Goal: Task Accomplishment & Management: Manage account settings

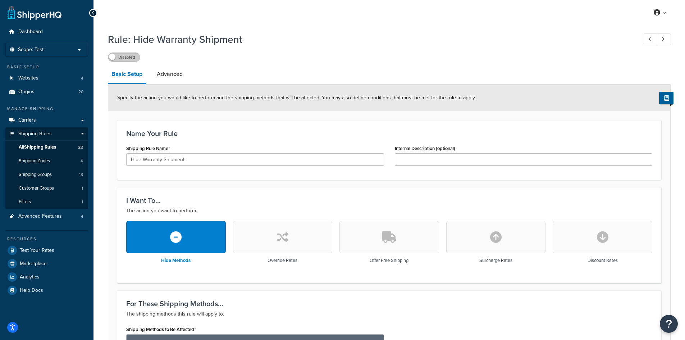
click at [123, 57] on label "Disabled" at bounding box center [124, 57] width 32 height 9
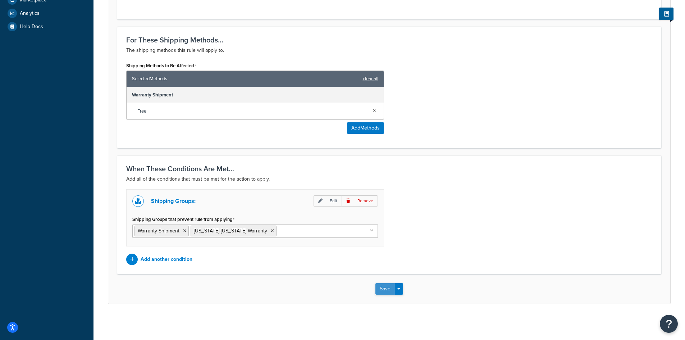
click at [384, 291] on button "Save" at bounding box center [384, 289] width 19 height 12
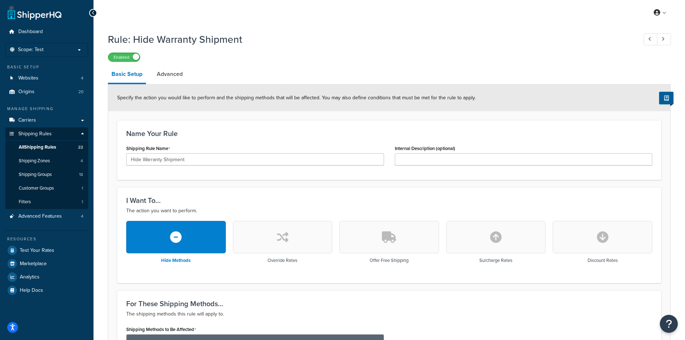
click at [295, 49] on div "Rule: Hide Warranty Shipment Enabled" at bounding box center [389, 45] width 563 height 33
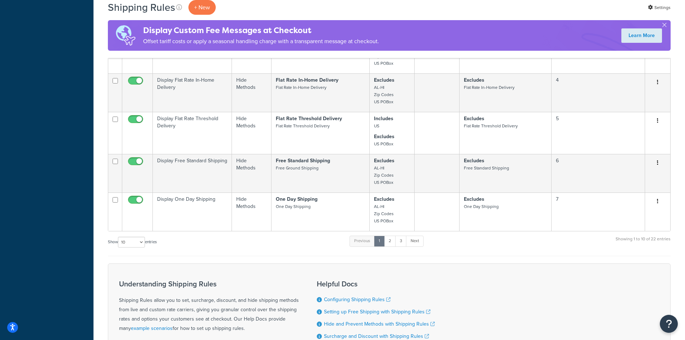
scroll to position [303, 0]
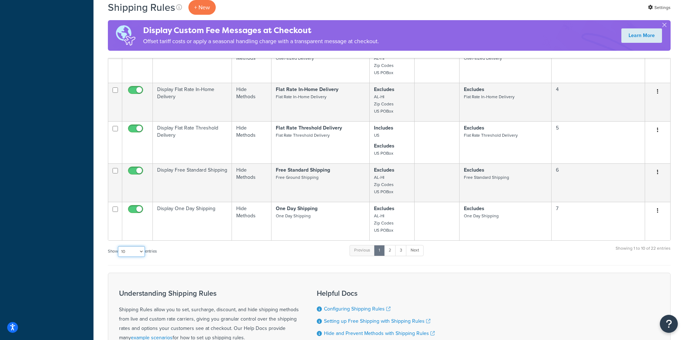
click at [139, 251] on select "10 15 25 50 100 1000" at bounding box center [131, 251] width 27 height 11
select select "50"
click at [119, 247] on select "10 15 25 50 100 1000" at bounding box center [131, 251] width 27 height 11
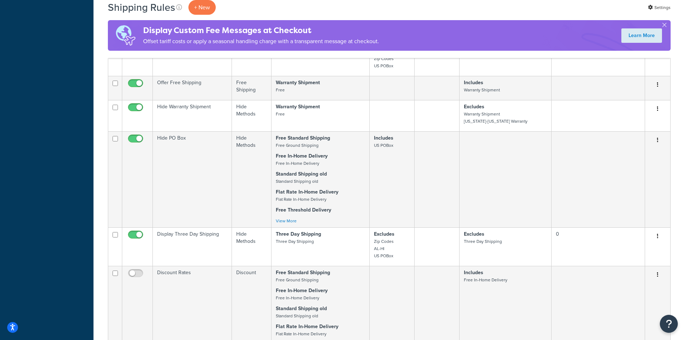
scroll to position [621, 0]
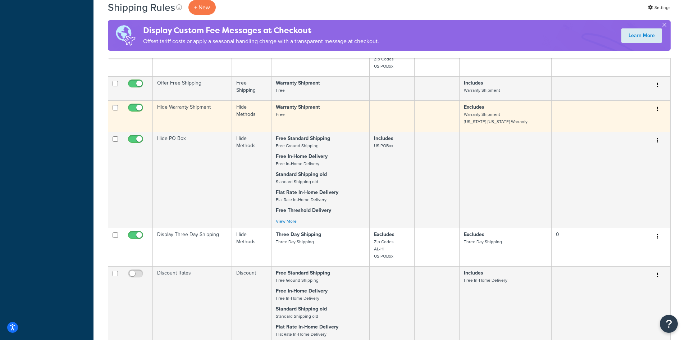
click at [315, 118] on p "Warranty Shipment Free" at bounding box center [320, 111] width 89 height 14
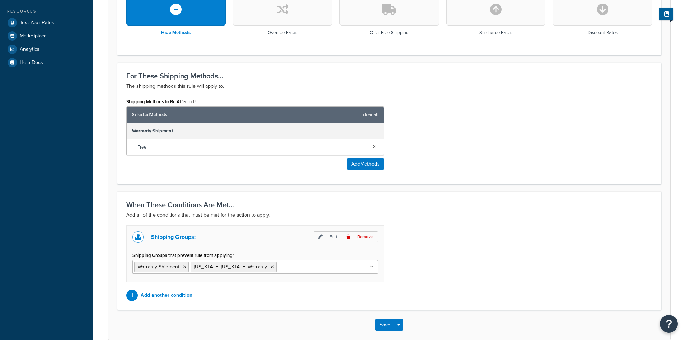
scroll to position [264, 0]
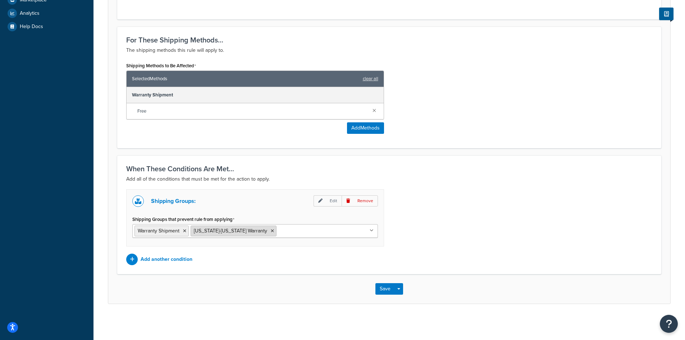
click at [271, 231] on icon at bounding box center [272, 231] width 3 height 4
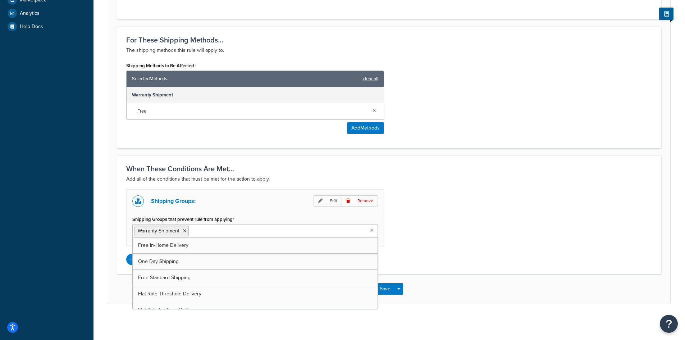
click at [416, 216] on div "Shipping Groups: Edit Remove Shipping Groups that prevent rule from applying Wa…" at bounding box center [389, 227] width 537 height 76
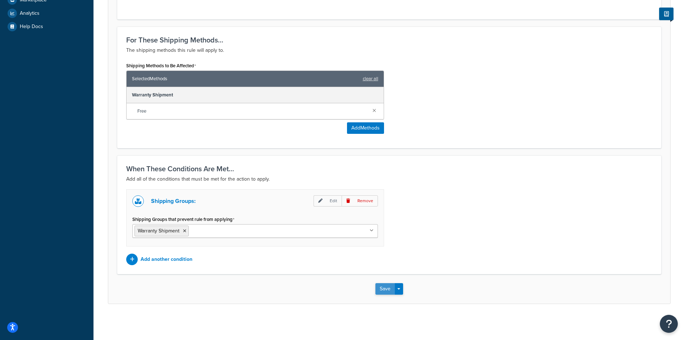
click at [382, 290] on button "Save" at bounding box center [384, 289] width 19 height 12
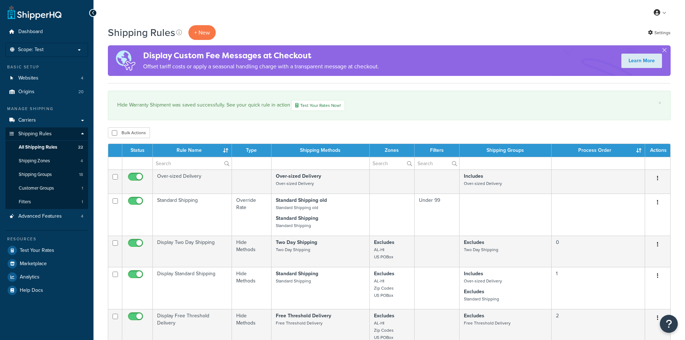
select select "50"
click at [45, 123] on link "Carriers" at bounding box center [46, 120] width 83 height 13
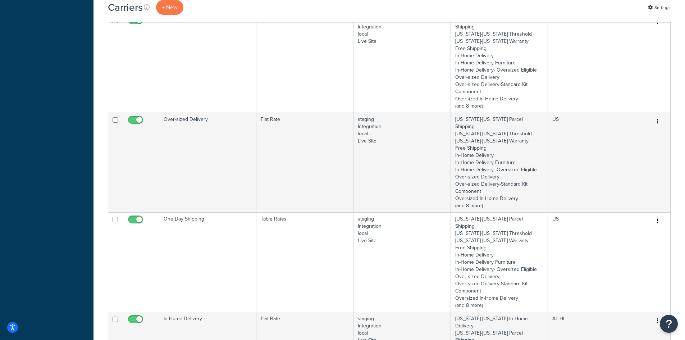
scroll to position [1352, 0]
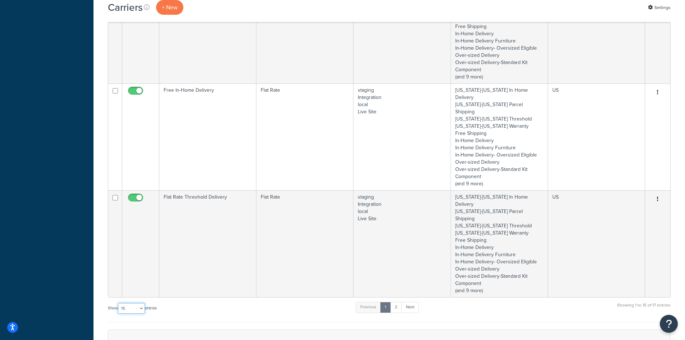
click at [129, 303] on select "10 15 25 50 100" at bounding box center [131, 308] width 27 height 11
select select "50"
click at [119, 314] on select "10 15 25 50 100" at bounding box center [131, 308] width 27 height 11
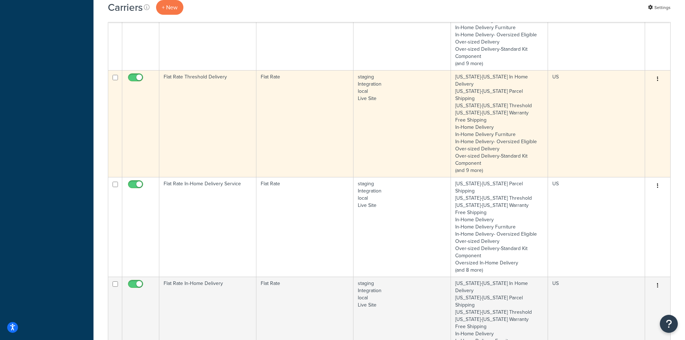
scroll to position [1357, 0]
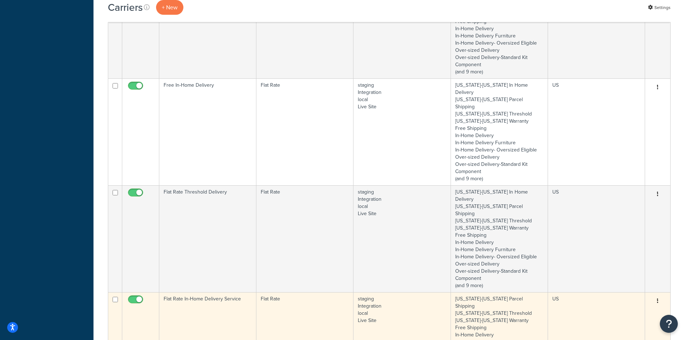
click at [209, 292] on td "Flat Rate In-Home Delivery Service" at bounding box center [207, 342] width 97 height 100
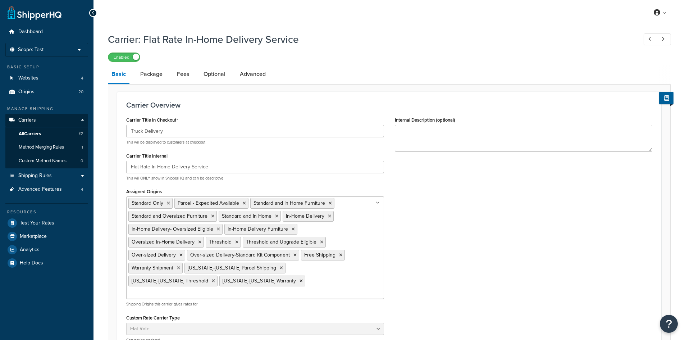
select select "flat"
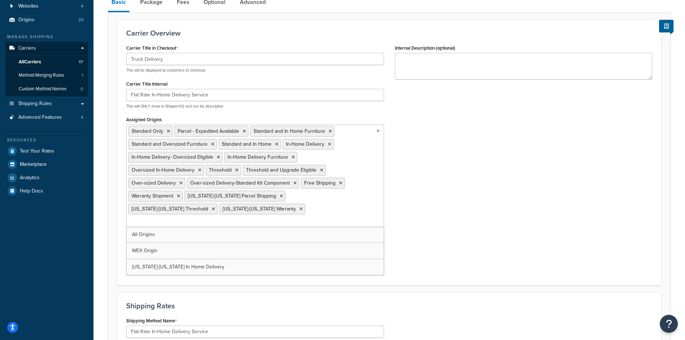
click at [192, 218] on input "Assigned Origins" at bounding box center [160, 222] width 64 height 8
click at [466, 195] on div "Carrier Title in Checkout Truck Delivery This will be displayed to customers at…" at bounding box center [389, 160] width 537 height 235
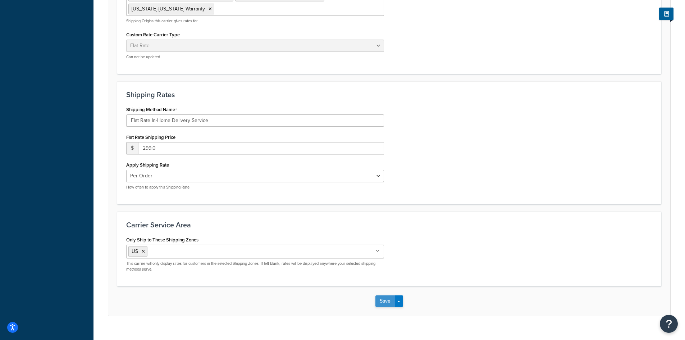
click at [385, 295] on button "Save" at bounding box center [384, 301] width 19 height 12
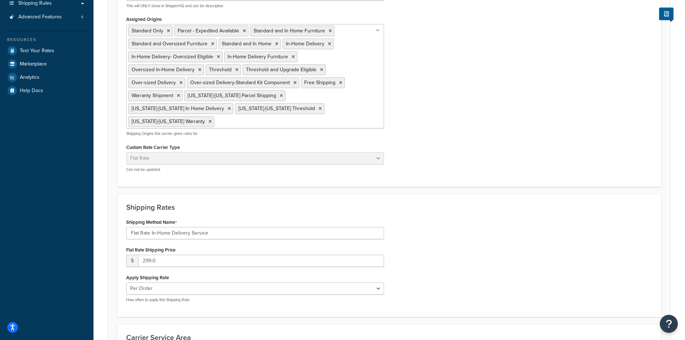
scroll to position [0, 0]
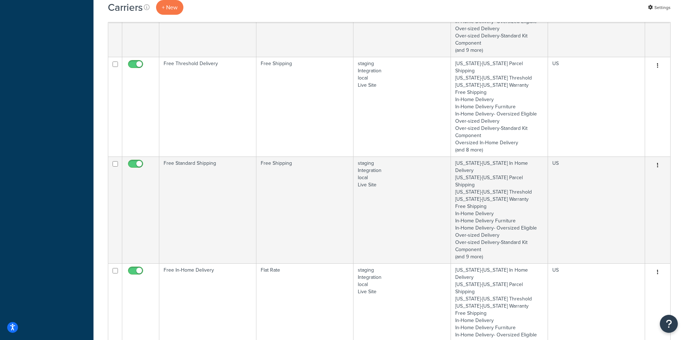
scroll to position [1388, 0]
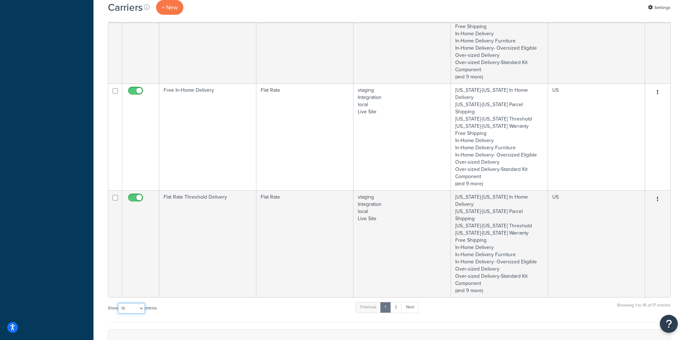
click at [140, 303] on select "10 15 25 50 100" at bounding box center [131, 308] width 27 height 11
select select "100"
click at [119, 314] on select "10 15 25 50 100" at bounding box center [131, 308] width 27 height 11
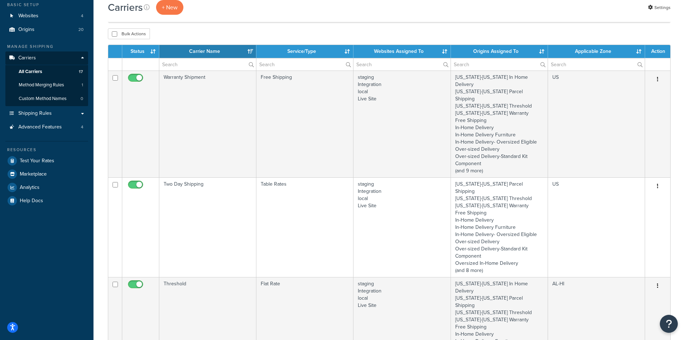
scroll to position [57, 0]
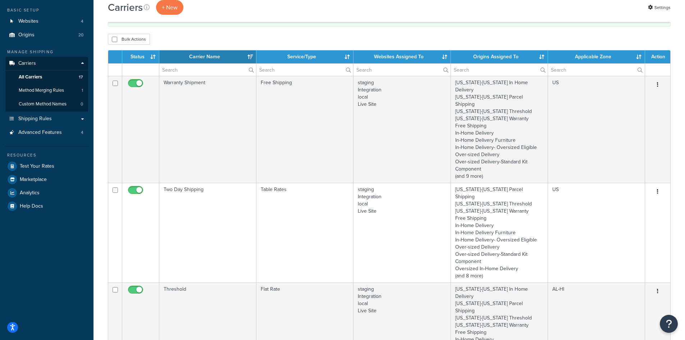
click at [229, 183] on td "Two Day Shipping" at bounding box center [207, 233] width 97 height 100
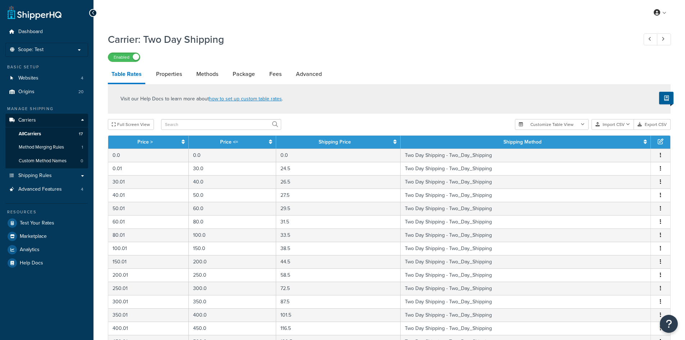
select select "25"
click at [174, 77] on link "Properties" at bounding box center [168, 73] width 33 height 17
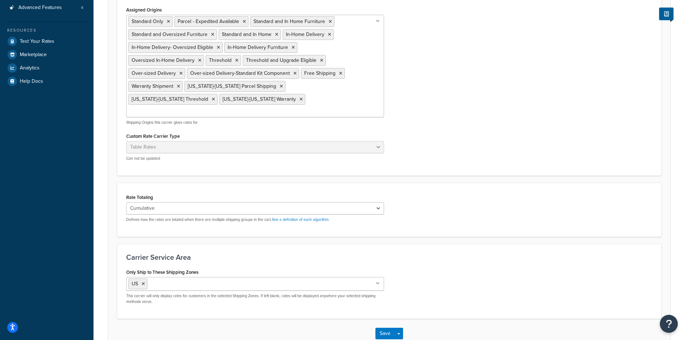
scroll to position [216, 0]
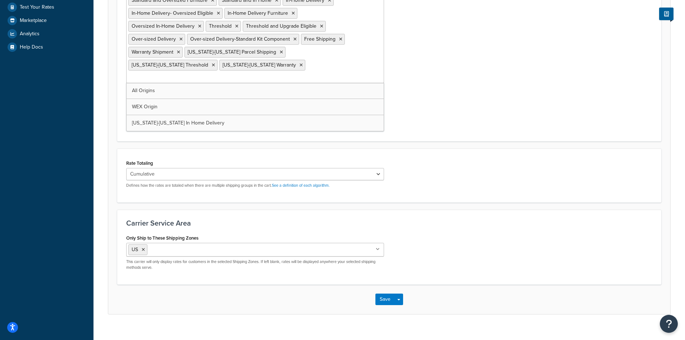
click at [256, 68] on ul "Standard Only Parcel - Expedited Available Standard and In Home Furniture Stand…" at bounding box center [255, 32] width 258 height 103
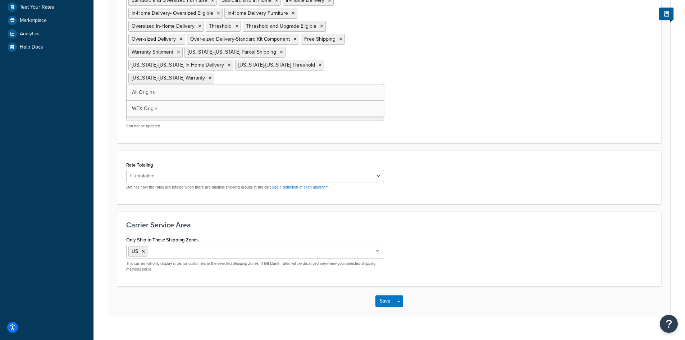
click at [461, 105] on div "Carrier Title in Checkout FedEx This will be displayed to customers at checkout…" at bounding box center [389, 16] width 537 height 235
click at [384, 295] on button "Save" at bounding box center [384, 301] width 19 height 12
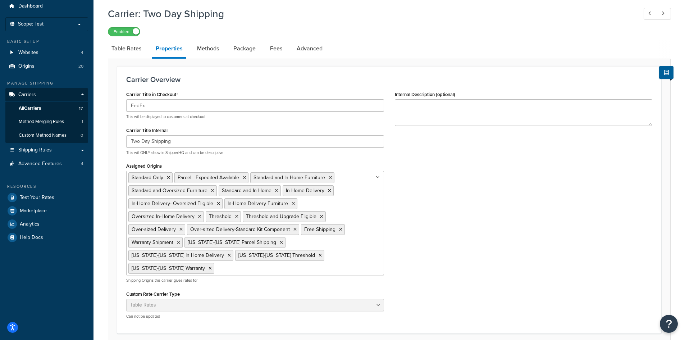
scroll to position [0, 0]
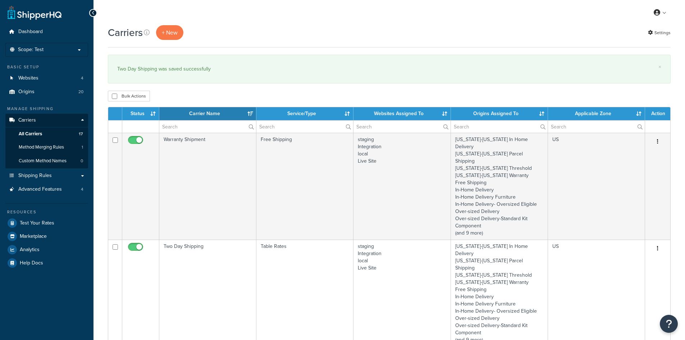
select select "15"
click at [51, 150] on span "Method Merging Rules" at bounding box center [41, 147] width 45 height 6
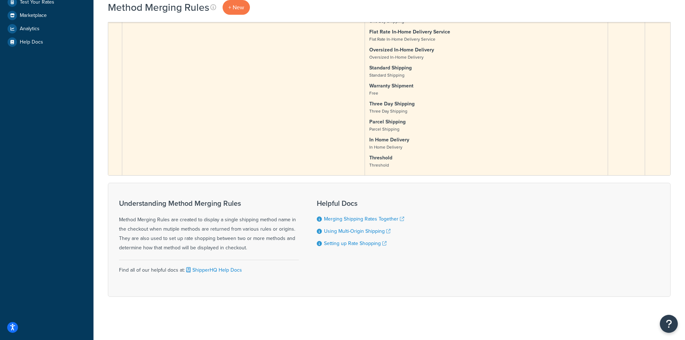
scroll to position [5, 0]
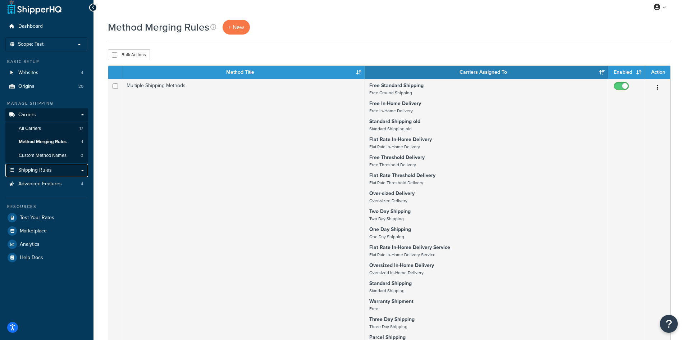
click at [38, 169] on span "Shipping Rules" at bounding box center [34, 170] width 33 height 6
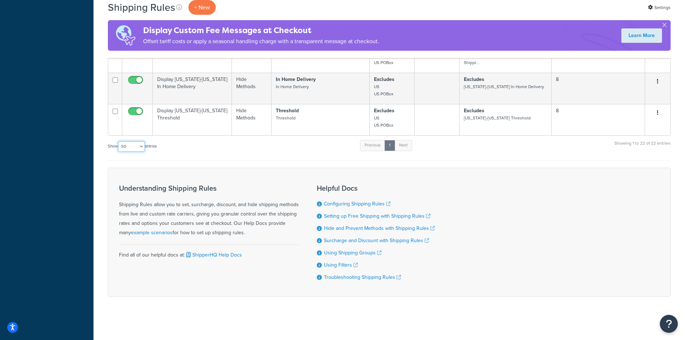
click at [131, 148] on select "10 15 25 50 100 1000" at bounding box center [131, 146] width 27 height 11
select select "1000"
click at [119, 141] on select "10 15 25 50 100 1000" at bounding box center [131, 146] width 27 height 11
click at [219, 155] on div "Show 10 15 25 50 100 1000 entries Previous 1 Next Showing 1 to 22 of 22 entries" at bounding box center [389, 149] width 563 height 21
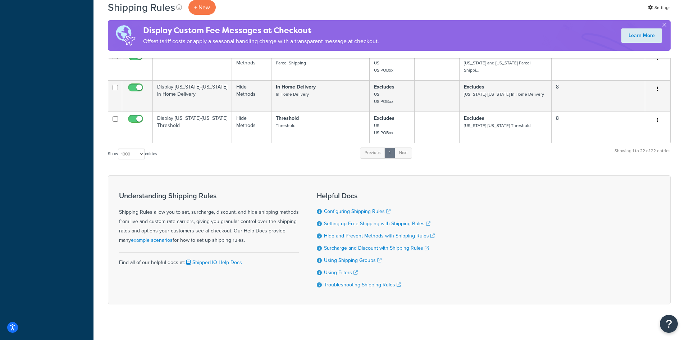
scroll to position [901, 0]
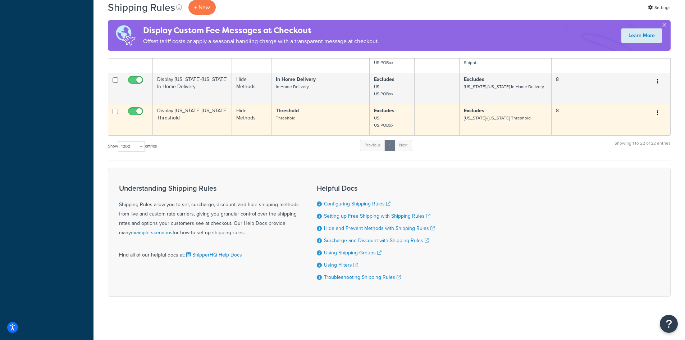
click at [329, 117] on p "Threshold Threshold" at bounding box center [320, 114] width 89 height 14
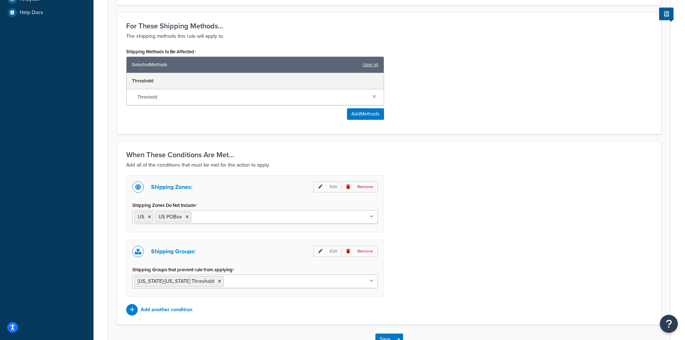
scroll to position [329, 0]
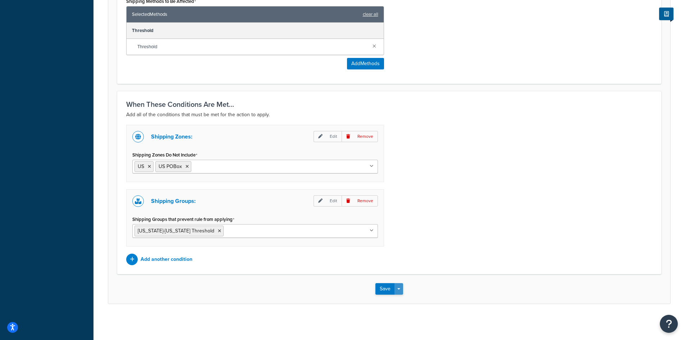
click at [399, 289] on span "button" at bounding box center [398, 288] width 3 height 1
click at [428, 315] on button "Save and Duplicate" at bounding box center [409, 316] width 69 height 15
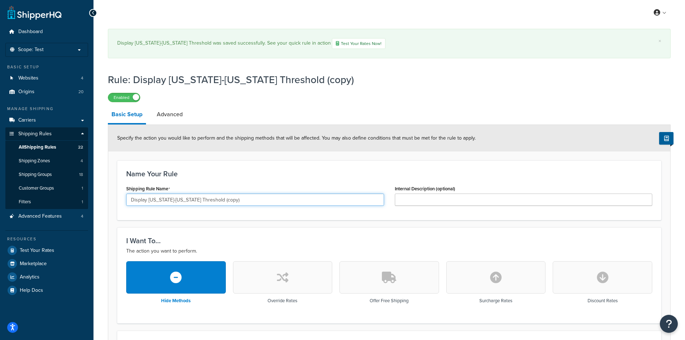
drag, startPoint x: 182, startPoint y: 200, endPoint x: 302, endPoint y: 208, distance: 120.4
click at [302, 208] on div "Shipping Rule Name Display Alaska-Hawaii Threshold (copy)" at bounding box center [255, 197] width 269 height 28
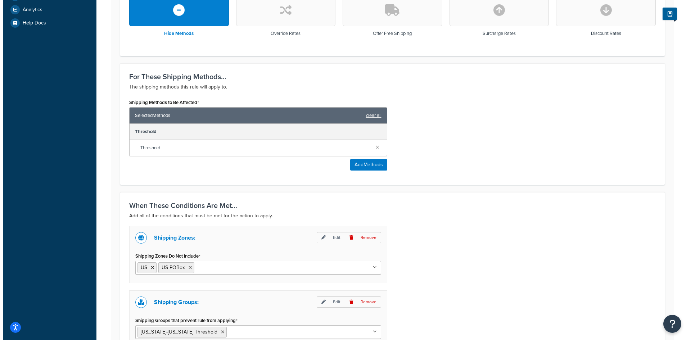
scroll to position [288, 0]
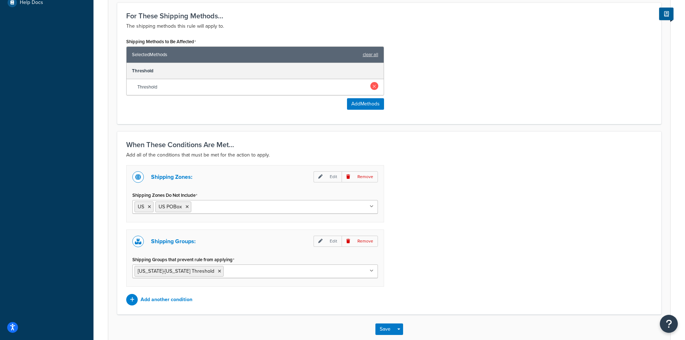
type input "Display [US_STATE]-[US_STATE] Warranty"
click at [373, 90] on link at bounding box center [374, 86] width 8 height 8
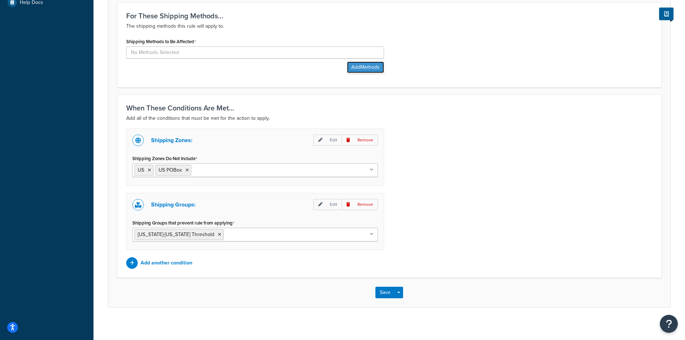
click at [365, 70] on button "Add Methods" at bounding box center [365, 68] width 37 height 12
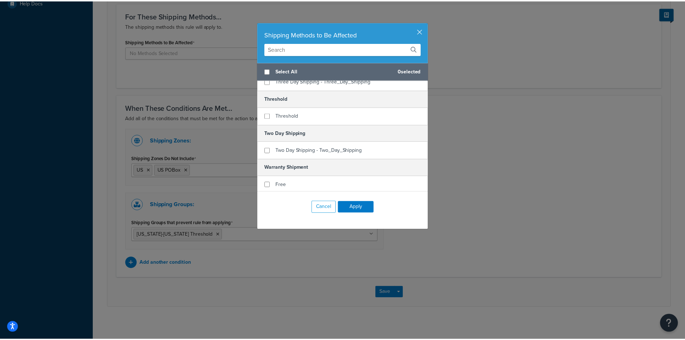
scroll to position [471, 0]
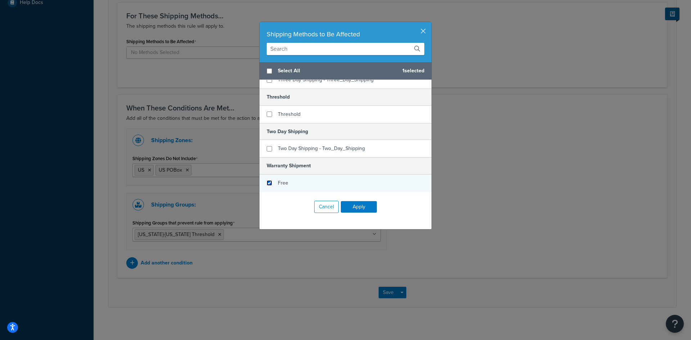
click at [267, 183] on input "checkbox" at bounding box center [269, 182] width 5 height 5
checkbox input "true"
click at [356, 206] on button "Apply" at bounding box center [359, 207] width 36 height 12
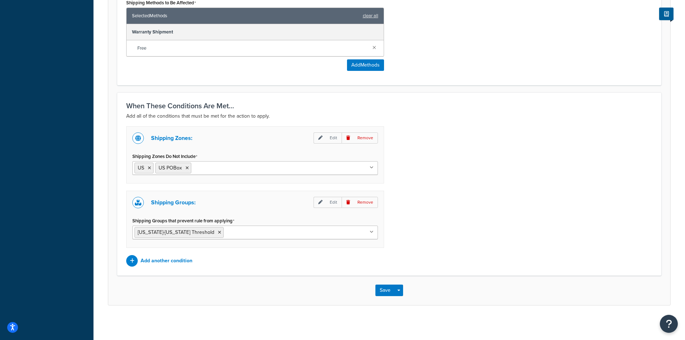
scroll to position [329, 0]
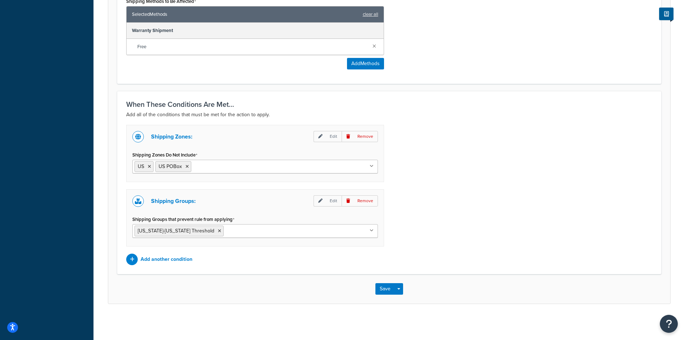
click at [245, 231] on input "Shipping Groups that prevent rule from applying" at bounding box center [258, 231] width 64 height 8
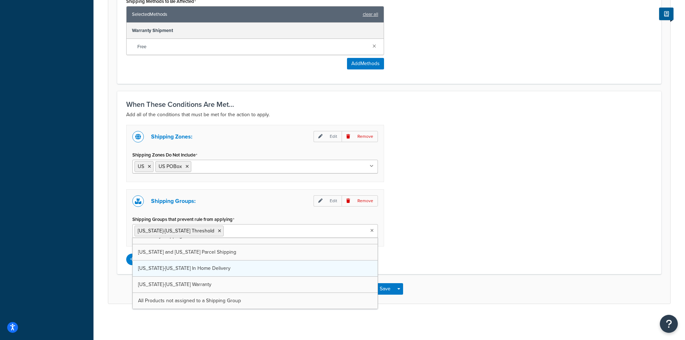
scroll to position [187, 0]
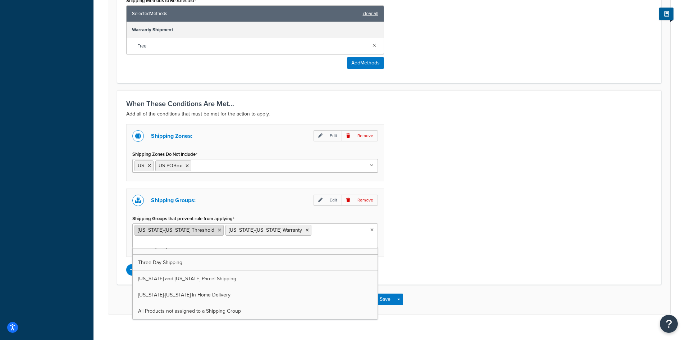
click at [218, 231] on icon at bounding box center [219, 230] width 3 height 4
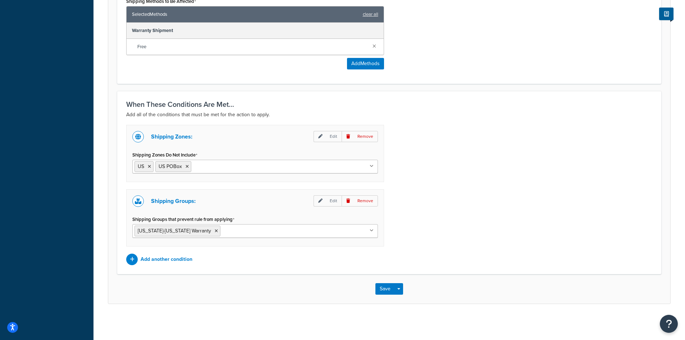
click at [424, 234] on div "Shipping Zones: Edit Remove Shipping Zones Do Not Include US US POBox Zip Codes…" at bounding box center [389, 195] width 537 height 140
click at [382, 289] on button "Save" at bounding box center [384, 289] width 19 height 12
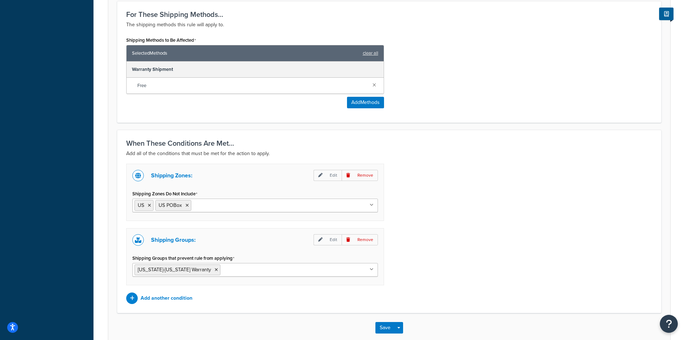
scroll to position [0, 0]
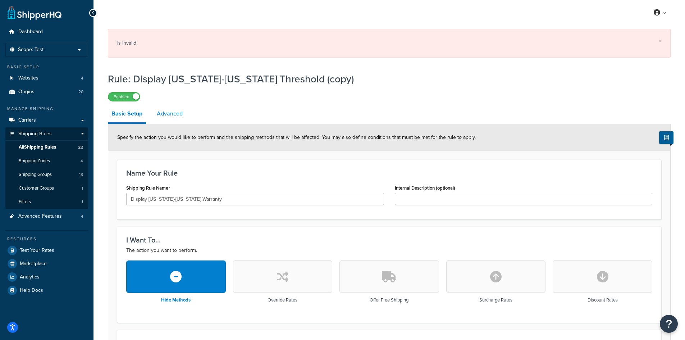
click at [177, 113] on link "Advanced" at bounding box center [169, 113] width 33 height 17
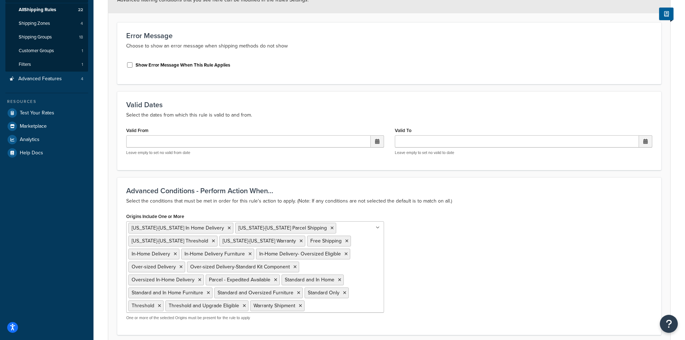
scroll to position [337, 0]
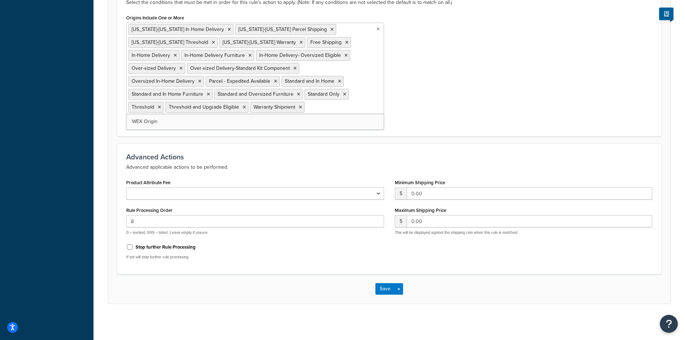
click at [306, 108] on input "Origins Include One or More" at bounding box center [338, 107] width 64 height 8
click at [489, 95] on div "Origins Include One or More Alaska-Hawaii In Home Delivery Alaska-Hawaii Parcel…" at bounding box center [389, 70] width 537 height 115
click at [382, 293] on button "Save" at bounding box center [384, 289] width 19 height 12
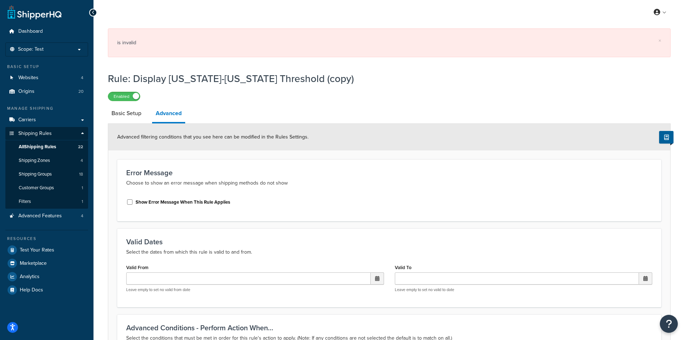
scroll to position [0, 0]
click at [135, 114] on link "Basic Setup" at bounding box center [126, 113] width 37 height 17
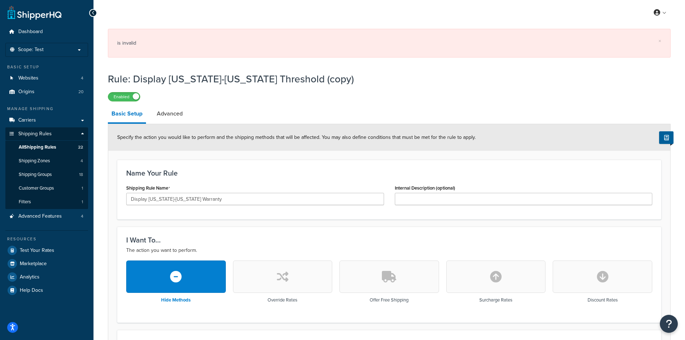
scroll to position [368, 0]
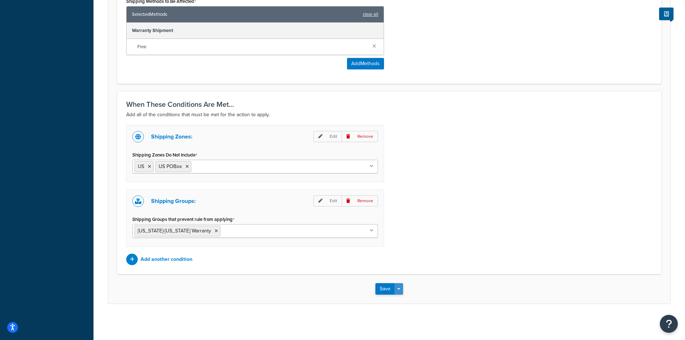
click at [401, 290] on button "Save Dropdown" at bounding box center [399, 289] width 9 height 12
click at [304, 290] on div "Save Save Dropdown Save and Edit Save and Duplicate Save and Create New" at bounding box center [389, 288] width 562 height 29
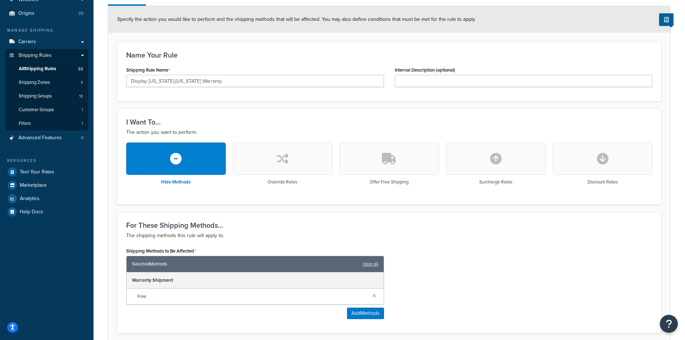
scroll to position [0, 0]
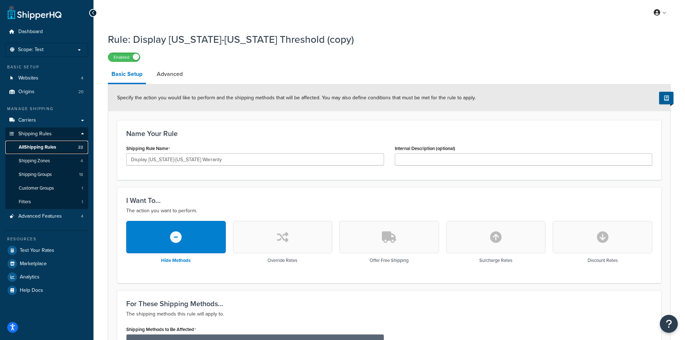
click at [38, 146] on span "All Shipping Rules" at bounding box center [37, 147] width 37 height 6
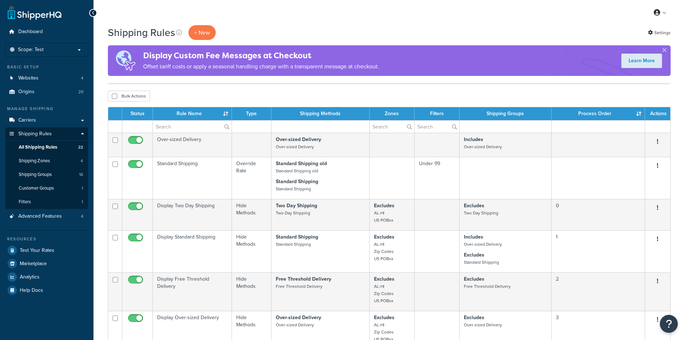
select select "1000"
click at [199, 34] on p "+ New" at bounding box center [201, 32] width 27 height 15
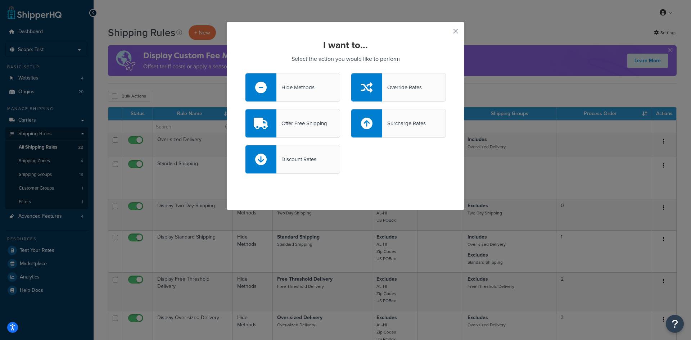
click at [305, 89] on div "Hide Methods" at bounding box center [295, 87] width 38 height 10
click at [0, 0] on input "Hide Methods" at bounding box center [0, 0] width 0 height 0
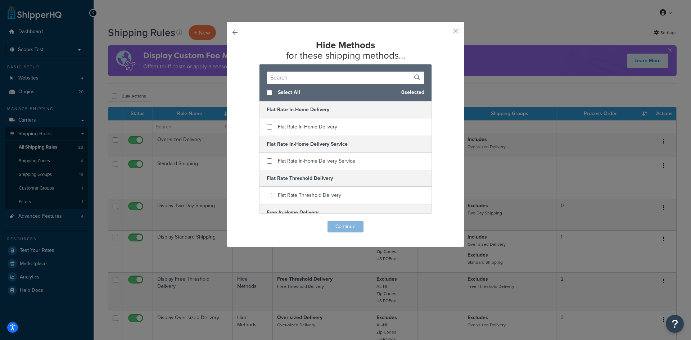
scroll to position [471, 0]
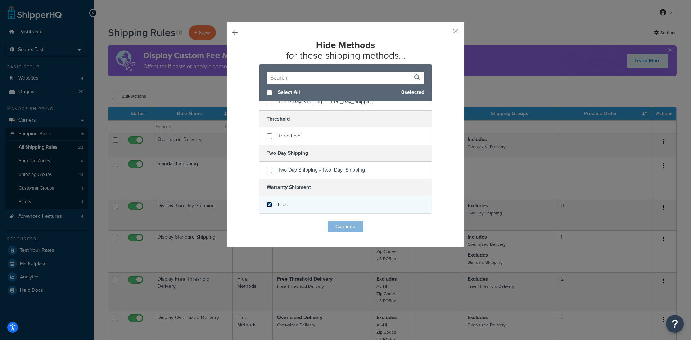
click at [267, 206] on input "checkbox" at bounding box center [269, 204] width 5 height 5
checkbox input "true"
click at [345, 224] on button "Continue" at bounding box center [345, 227] width 36 height 12
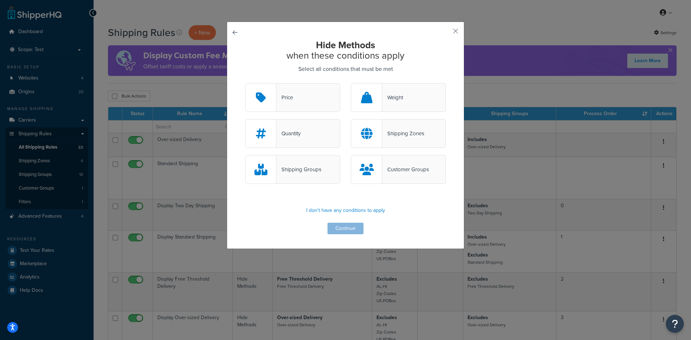
click at [299, 167] on div "Shipping Groups" at bounding box center [298, 169] width 45 height 10
click at [0, 0] on input "Shipping Groups" at bounding box center [0, 0] width 0 height 0
click at [342, 231] on button "Continue" at bounding box center [345, 229] width 36 height 12
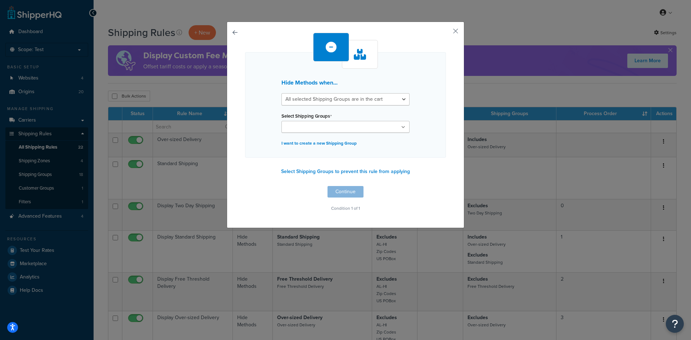
click at [334, 124] on input "Select Shipping Groups" at bounding box center [315, 127] width 64 height 8
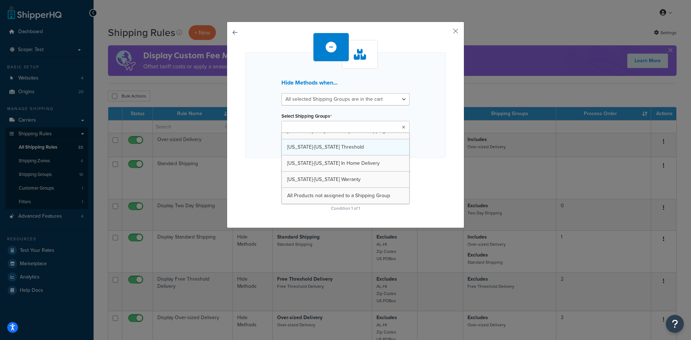
scroll to position [204, 0]
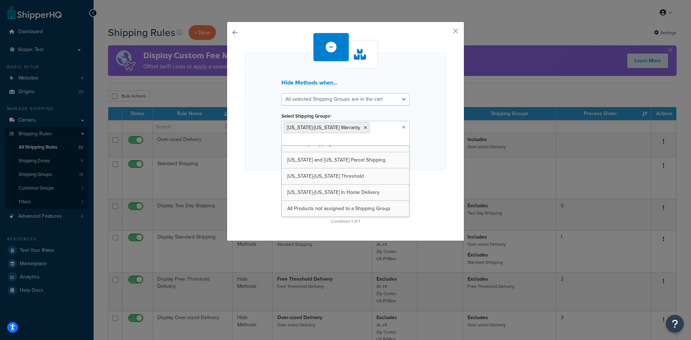
click at [418, 175] on div "Hide Methods when... All selected Shipping Groups are in the cart Any selected …" at bounding box center [345, 129] width 201 height 193
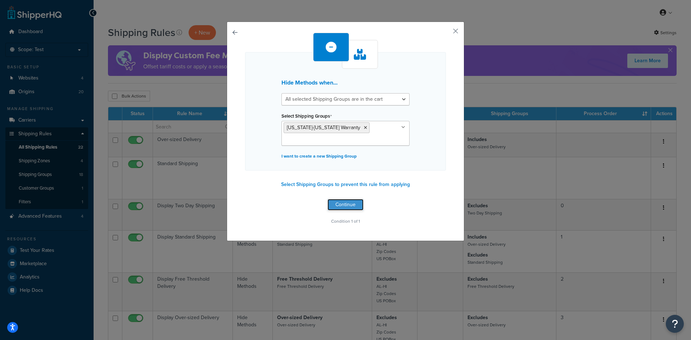
click at [346, 206] on button "Continue" at bounding box center [345, 205] width 36 height 12
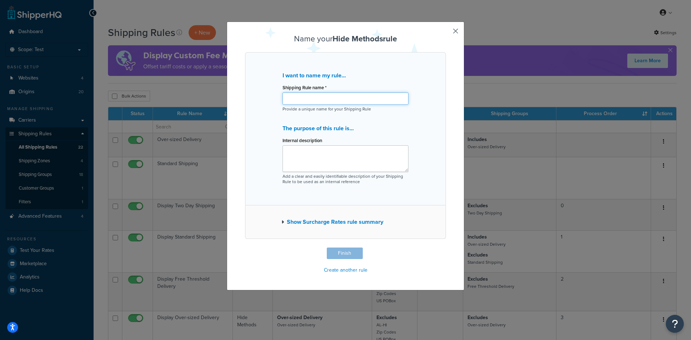
click at [312, 98] on input "Shipping Rule name *" at bounding box center [345, 98] width 126 height 12
type input "Display [US_STATE]-[US_STATE] Warranty"
click at [348, 252] on button "Finish" at bounding box center [345, 253] width 36 height 12
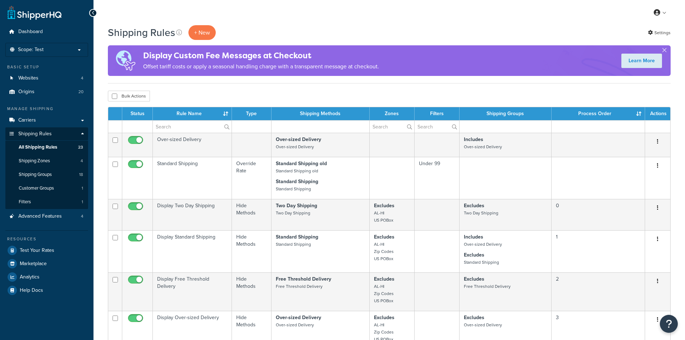
select select "1000"
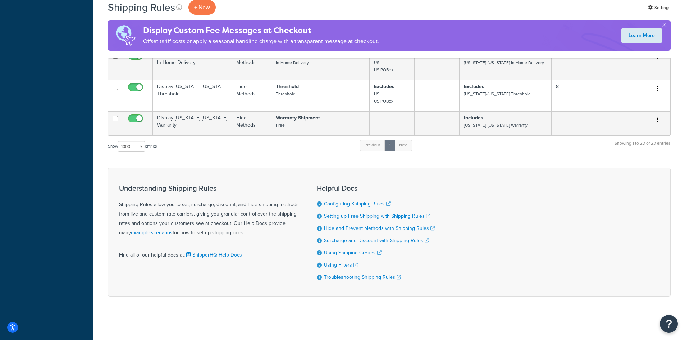
scroll to position [925, 0]
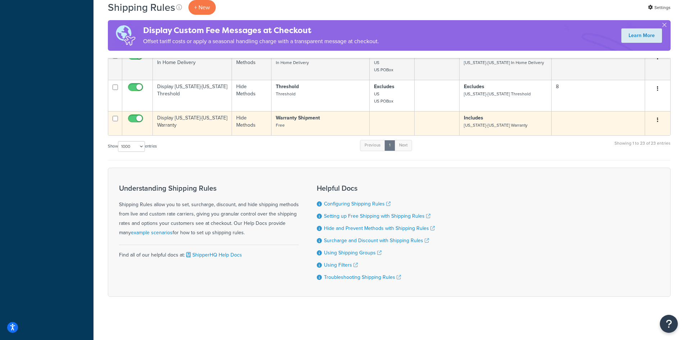
click at [209, 120] on td "Display [US_STATE]-[US_STATE] Warranty" at bounding box center [192, 123] width 79 height 24
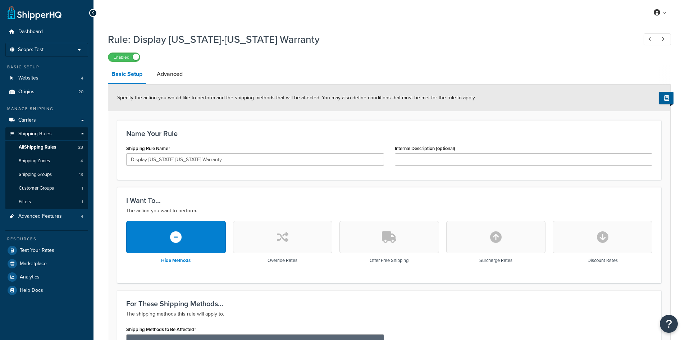
scroll to position [264, 0]
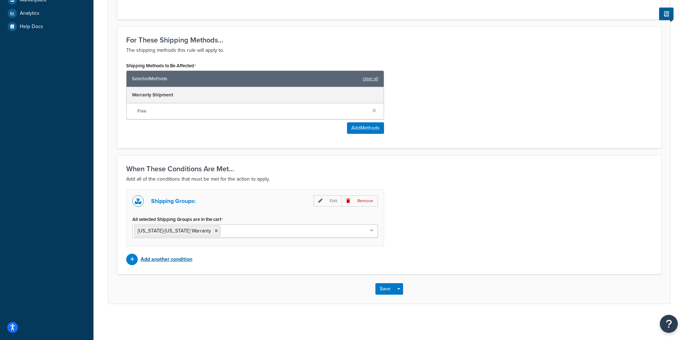
click at [181, 261] on p "Add another condition" at bounding box center [167, 259] width 52 height 10
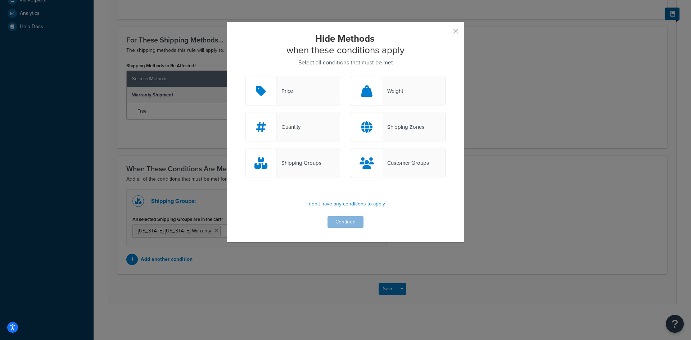
click at [391, 126] on div "Shipping Zones" at bounding box center [403, 127] width 42 height 10
click at [0, 0] on input "Shipping Zones" at bounding box center [0, 0] width 0 height 0
click at [348, 219] on button "Continue" at bounding box center [345, 222] width 36 height 12
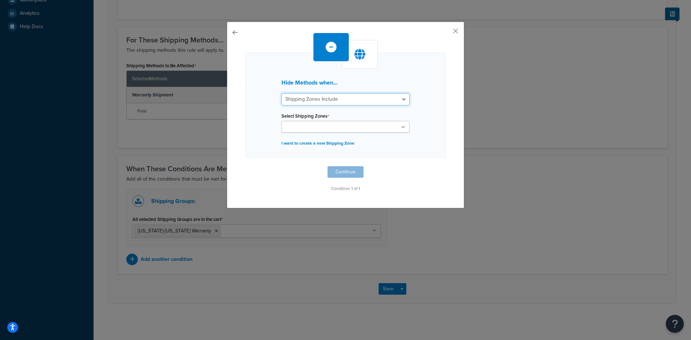
click at [320, 101] on select "Shipping Zones Include Shipping Zones Do Not Include" at bounding box center [345, 99] width 128 height 12
select select "exclude"
click at [281, 93] on select "Shipping Zones Include Shipping Zones Do Not Include" at bounding box center [345, 99] width 128 height 12
click at [325, 129] on input "Select Shipping Zones" at bounding box center [315, 127] width 64 height 8
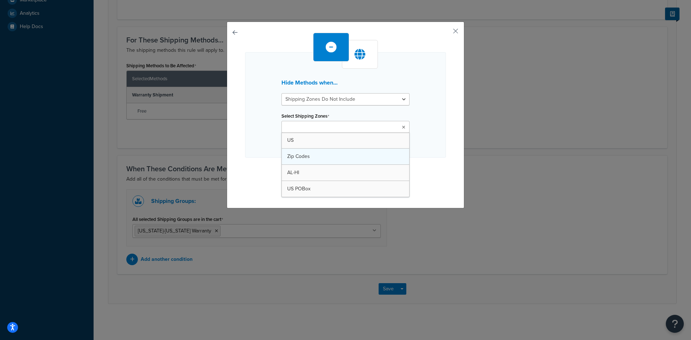
drag, startPoint x: 322, startPoint y: 138, endPoint x: 321, endPoint y: 144, distance: 6.2
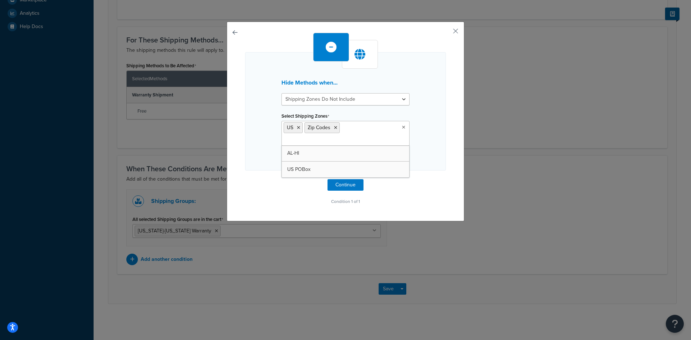
drag, startPoint x: 416, startPoint y: 152, endPoint x: 406, endPoint y: 180, distance: 29.2
click at [416, 152] on div "Hide Methods when... Shipping Zones Include Shipping Zones Do Not Include Selec…" at bounding box center [345, 111] width 201 height 118
click at [344, 188] on button "Continue" at bounding box center [345, 185] width 36 height 12
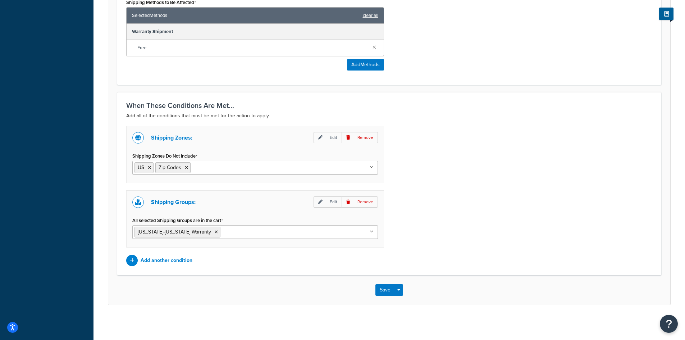
scroll to position [329, 0]
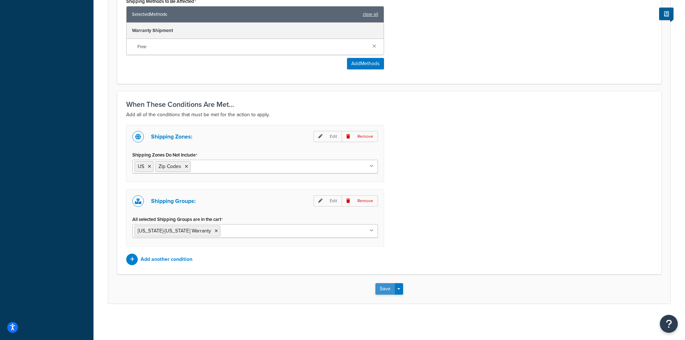
click at [384, 287] on button "Save" at bounding box center [384, 289] width 19 height 12
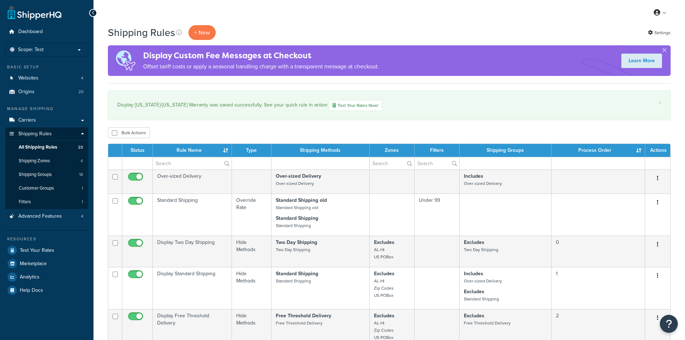
select select "1000"
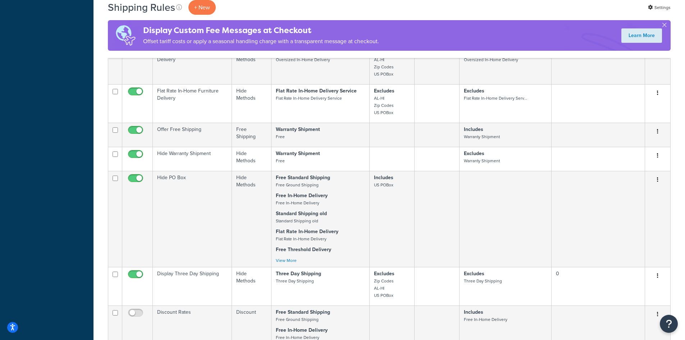
scroll to position [575, 0]
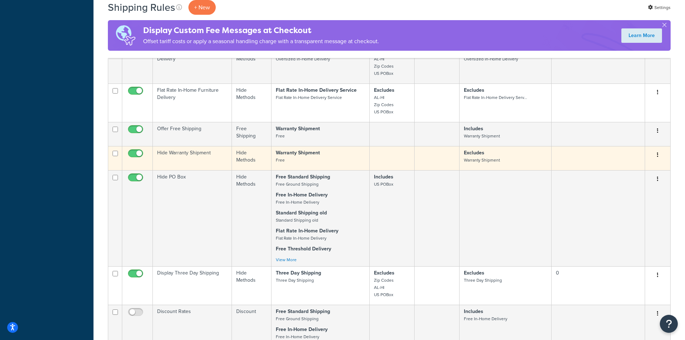
click at [206, 156] on td "Hide Warranty Shipment" at bounding box center [192, 158] width 79 height 24
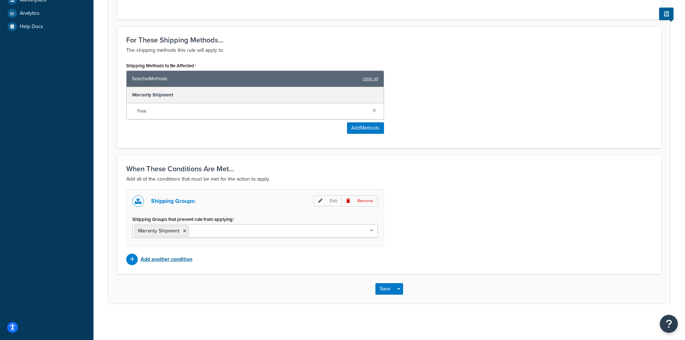
click at [165, 258] on p "Add another condition" at bounding box center [167, 259] width 52 height 10
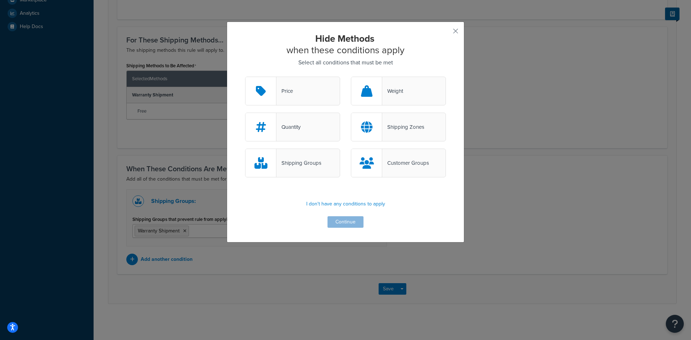
click at [394, 130] on div "Shipping Zones" at bounding box center [403, 127] width 42 height 10
click at [0, 0] on input "Shipping Zones" at bounding box center [0, 0] width 0 height 0
click at [350, 221] on button "Continue" at bounding box center [345, 222] width 36 height 12
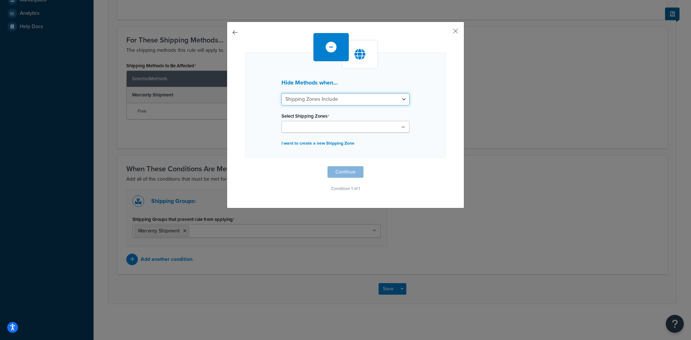
click at [344, 99] on select "Shipping Zones Include Shipping Zones Do Not Include" at bounding box center [345, 99] width 128 height 12
select select "exclude"
click at [281, 93] on select "Shipping Zones Include Shipping Zones Do Not Include" at bounding box center [345, 99] width 128 height 12
click at [334, 127] on input "Select Shipping Zones" at bounding box center [315, 127] width 64 height 8
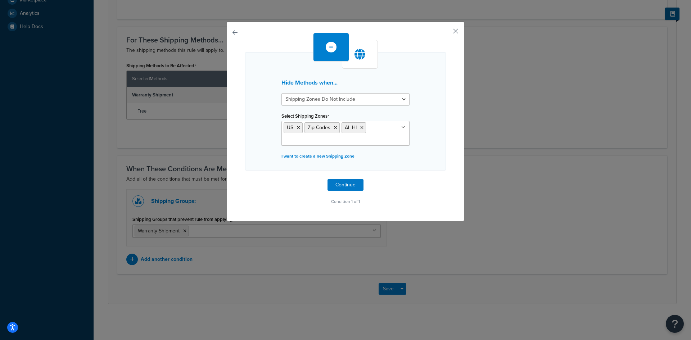
click at [427, 140] on div "Hide Methods when... Shipping Zones Include Shipping Zones Do Not Include Selec…" at bounding box center [345, 111] width 201 height 118
click at [341, 186] on button "Continue" at bounding box center [345, 185] width 36 height 12
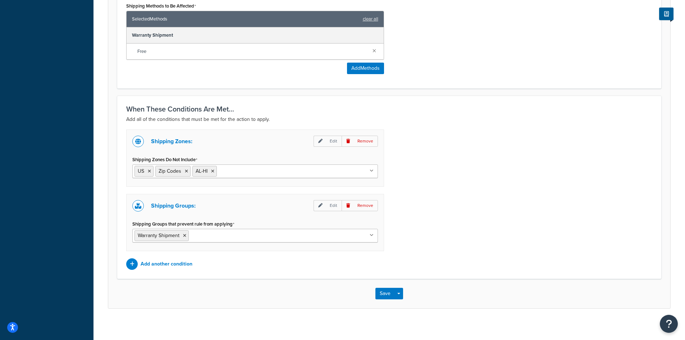
scroll to position [329, 0]
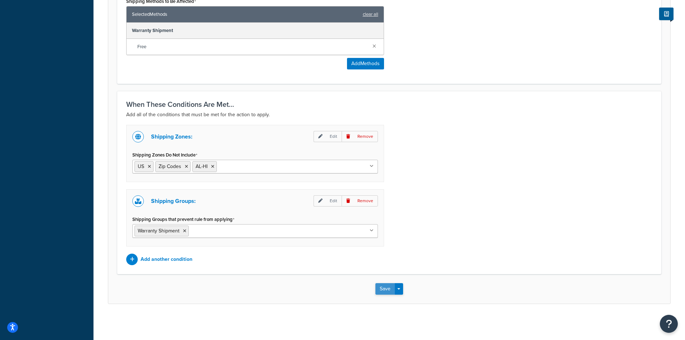
click at [383, 288] on button "Save" at bounding box center [384, 289] width 19 height 12
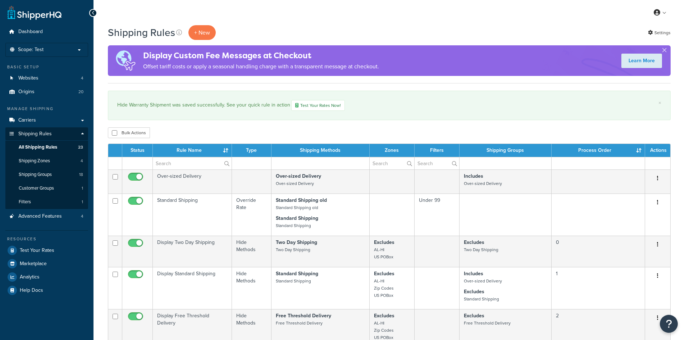
select select "1000"
click at [38, 119] on link "Carriers" at bounding box center [46, 120] width 83 height 13
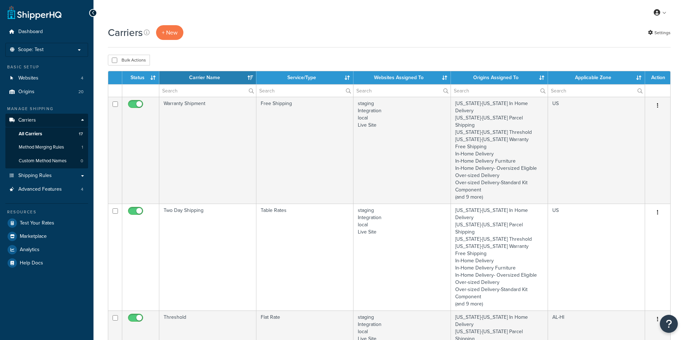
select select "15"
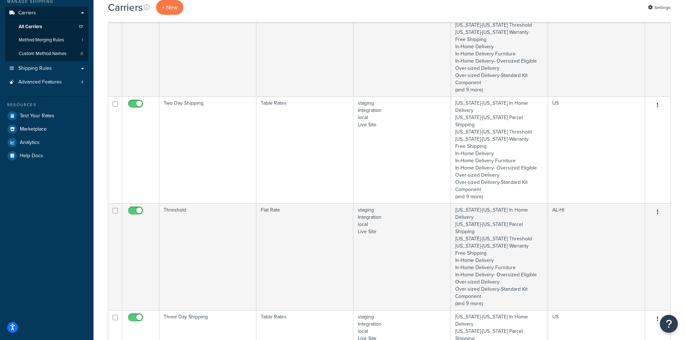
scroll to position [108, 0]
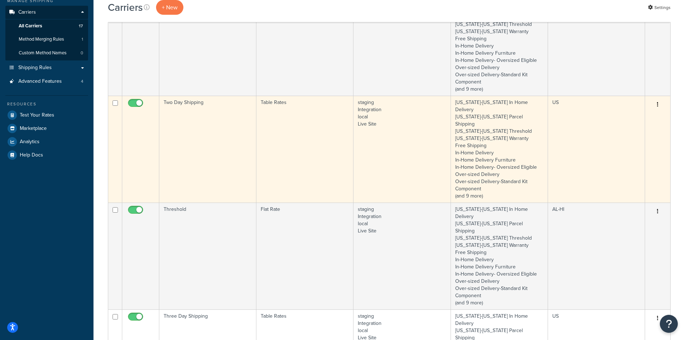
click at [228, 129] on td "Two Day Shipping" at bounding box center [207, 149] width 97 height 107
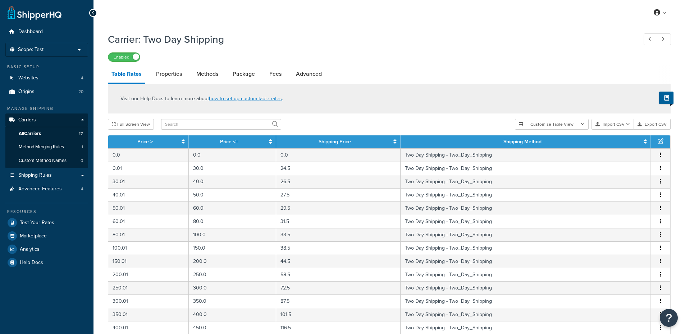
select select "25"
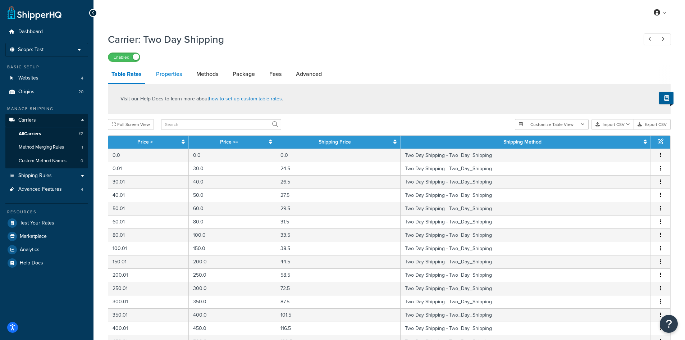
click at [172, 75] on link "Properties" at bounding box center [168, 73] width 33 height 17
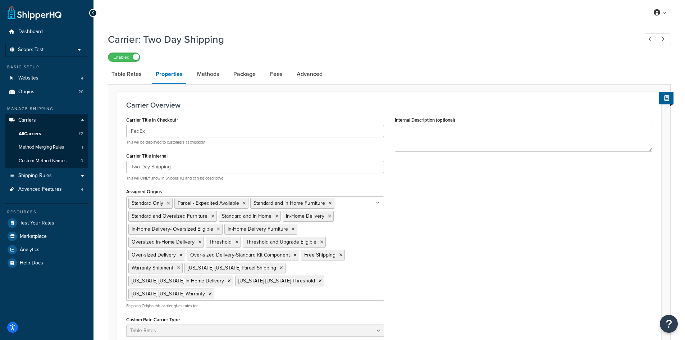
click at [161, 77] on link "Properties" at bounding box center [169, 74] width 34 height 19
click at [50, 133] on link "All Carriers 17" at bounding box center [46, 133] width 83 height 13
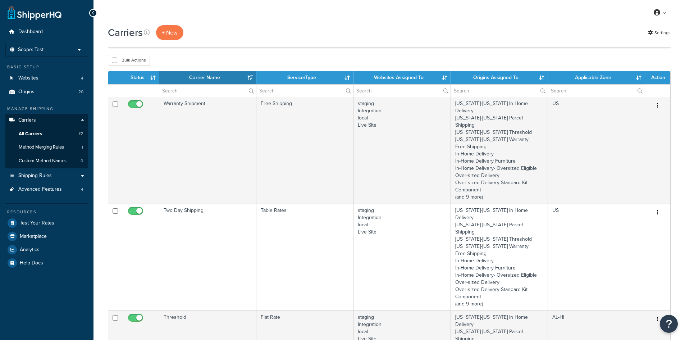
select select "15"
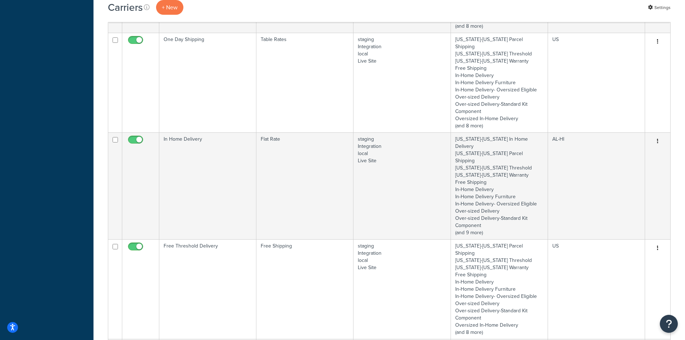
scroll to position [1259, 0]
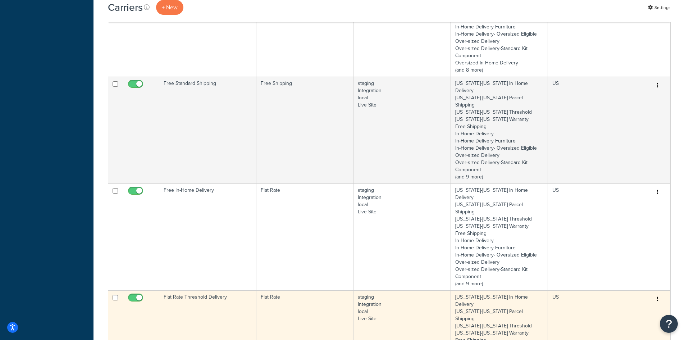
click at [184, 290] on td "Flat Rate Threshold Delivery" at bounding box center [207, 343] width 97 height 107
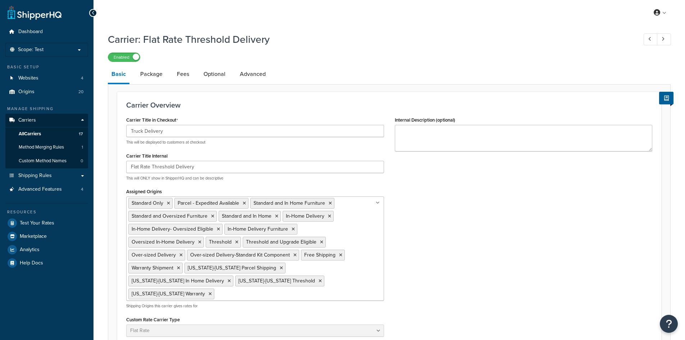
select select "flat"
click at [44, 133] on link "All Carriers 17" at bounding box center [46, 133] width 83 height 13
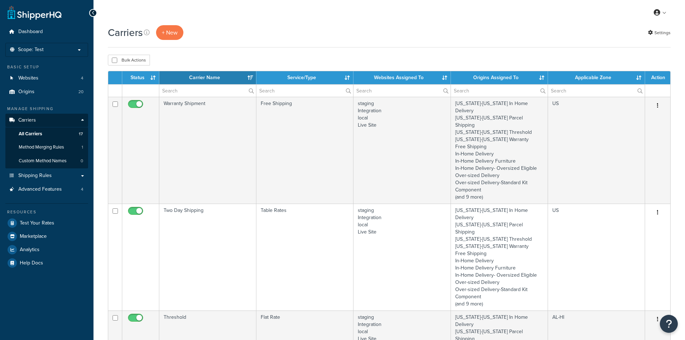
select select "15"
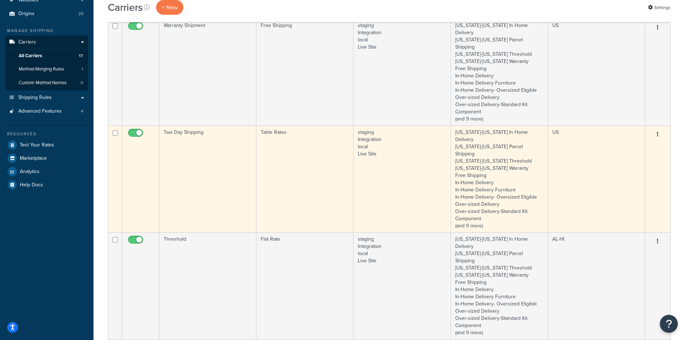
scroll to position [72, 0]
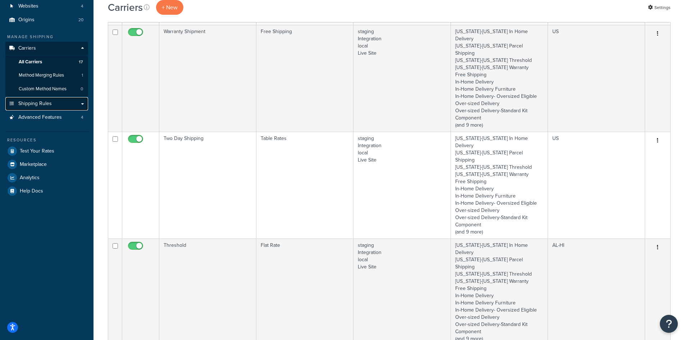
click at [49, 103] on span "Shipping Rules" at bounding box center [34, 104] width 33 height 6
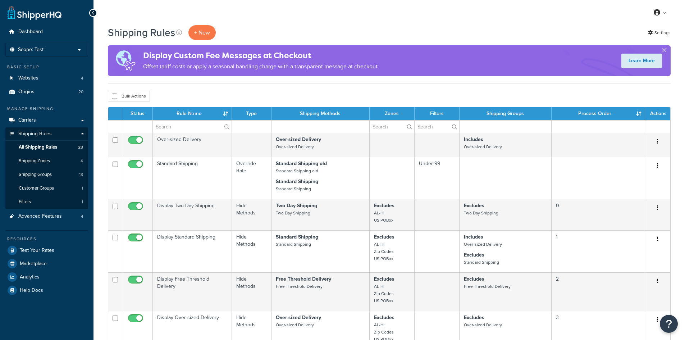
select select "1000"
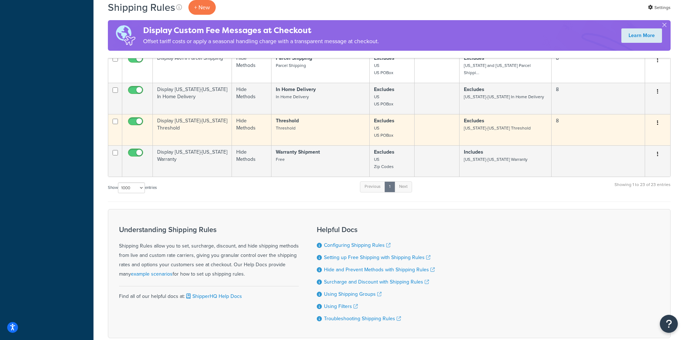
scroll to position [874, 0]
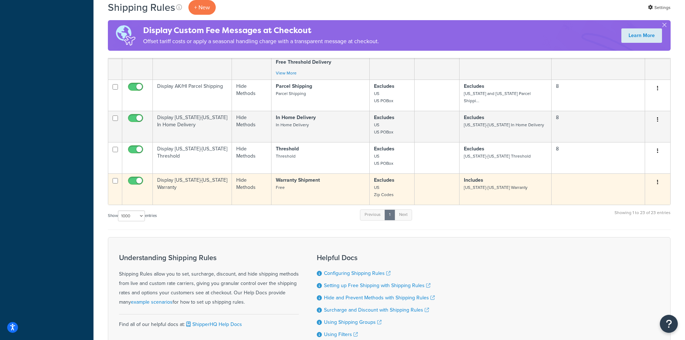
click at [137, 179] on input "checkbox" at bounding box center [137, 182] width 20 height 9
checkbox input "false"
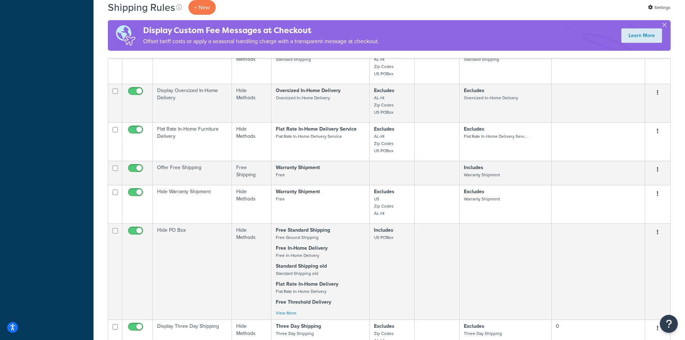
scroll to position [515, 0]
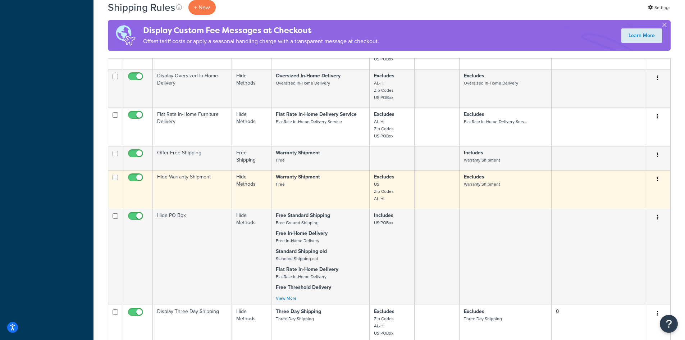
click at [208, 179] on td "Hide Warranty Shipment" at bounding box center [192, 189] width 79 height 38
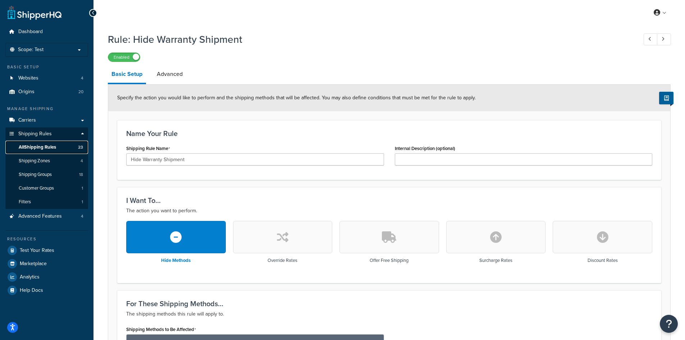
click at [56, 146] on span "All Shipping Rules" at bounding box center [37, 147] width 37 height 6
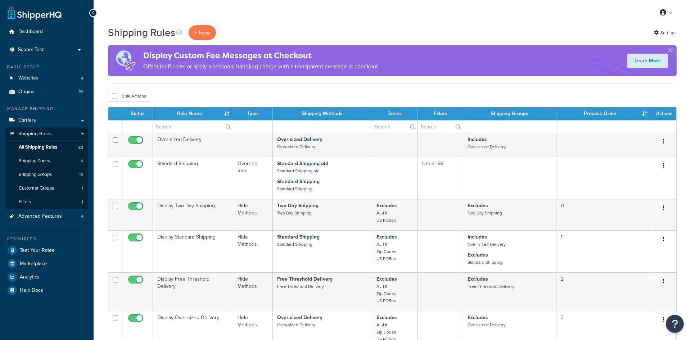
select select "1000"
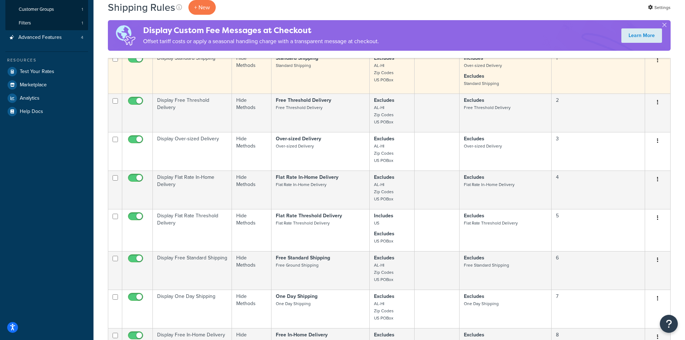
scroll to position [180, 0]
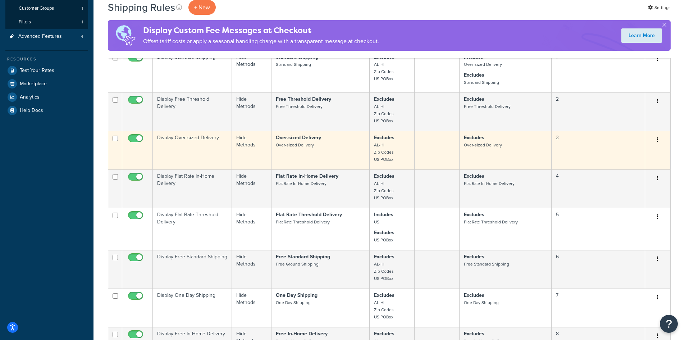
click at [212, 152] on td "Display Over-sized Delivery" at bounding box center [192, 150] width 79 height 38
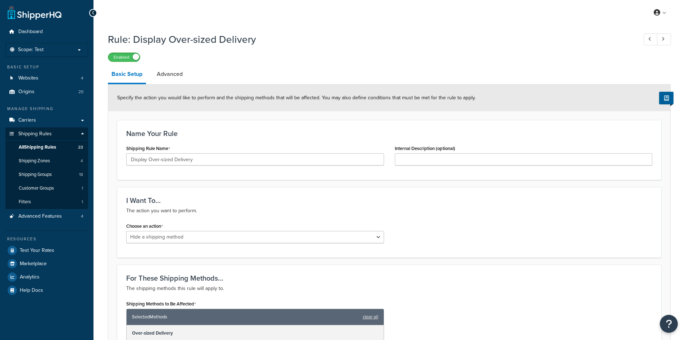
select select "HIDE"
click at [170, 72] on link "Advanced" at bounding box center [169, 73] width 33 height 17
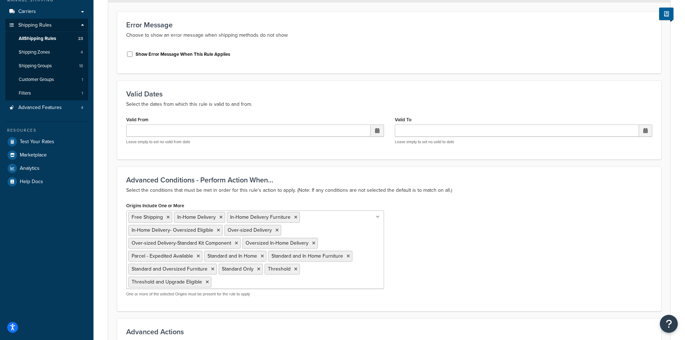
scroll to position [284, 0]
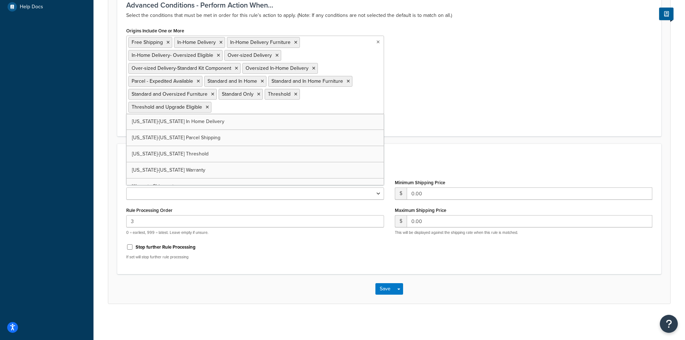
click at [254, 109] on input "Origins Include One or More" at bounding box center [245, 107] width 64 height 8
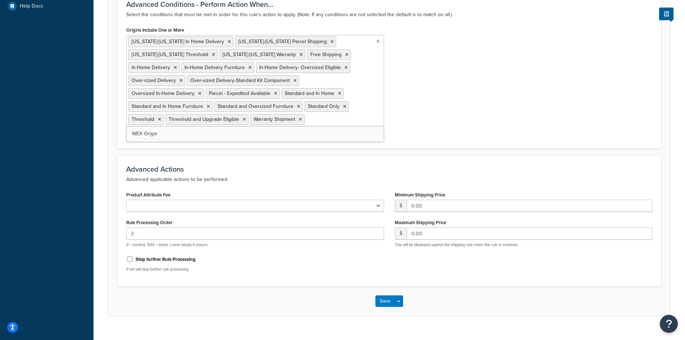
click at [474, 92] on div "Origins Include One or More Alaska-Hawaii In Home Delivery Alaska-Hawaii Parcel…" at bounding box center [389, 82] width 537 height 115
click at [381, 304] on button "Save" at bounding box center [384, 301] width 19 height 12
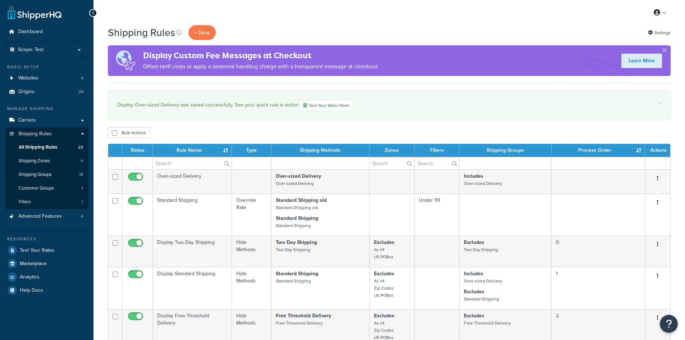
select select "1000"
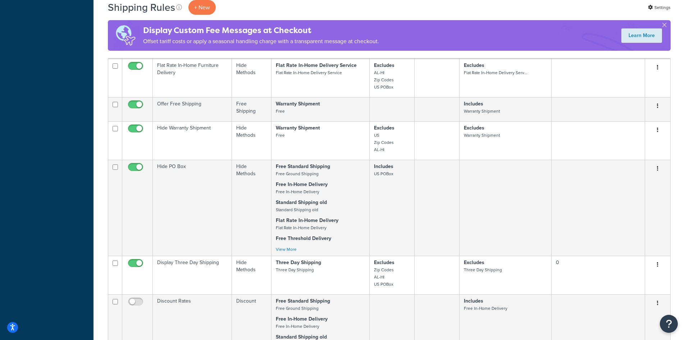
scroll to position [575, 0]
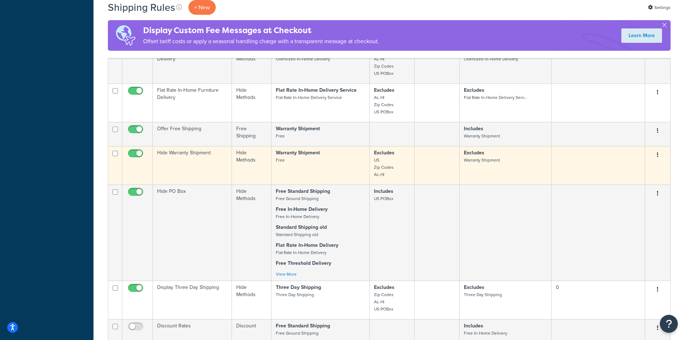
click at [194, 164] on td "Hide Warranty Shipment" at bounding box center [192, 165] width 79 height 38
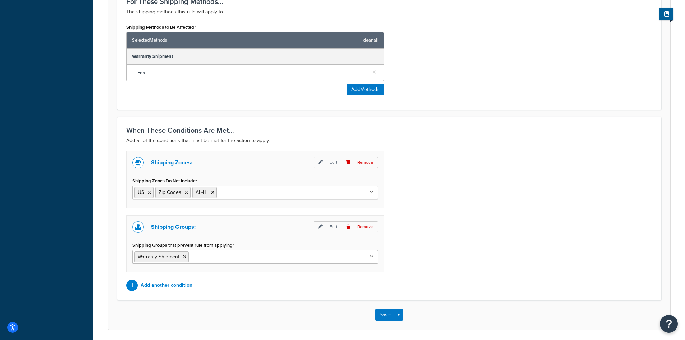
scroll to position [329, 0]
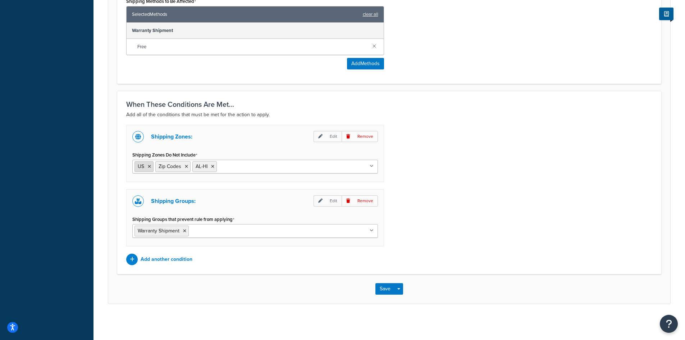
click at [150, 167] on icon at bounding box center [149, 166] width 3 height 4
click at [165, 165] on icon at bounding box center [165, 166] width 3 height 4
click at [154, 166] on icon at bounding box center [154, 166] width 3 height 4
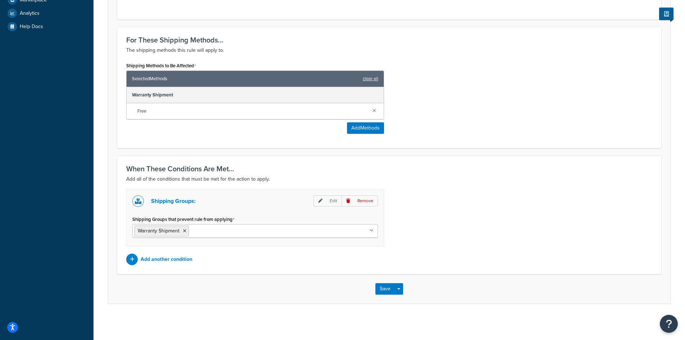
click at [488, 167] on h3 "When These Conditions Are Met..." at bounding box center [389, 169] width 526 height 8
click at [384, 288] on button "Save" at bounding box center [384, 289] width 19 height 12
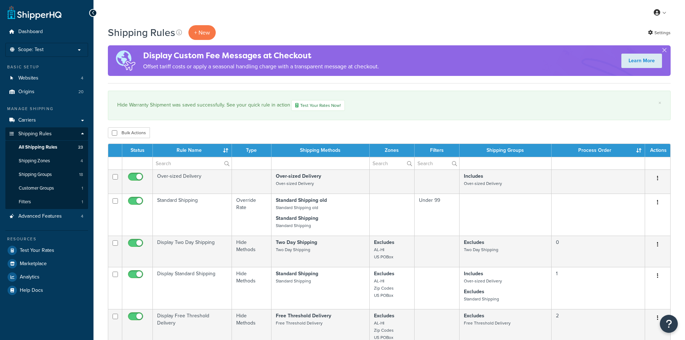
select select "1000"
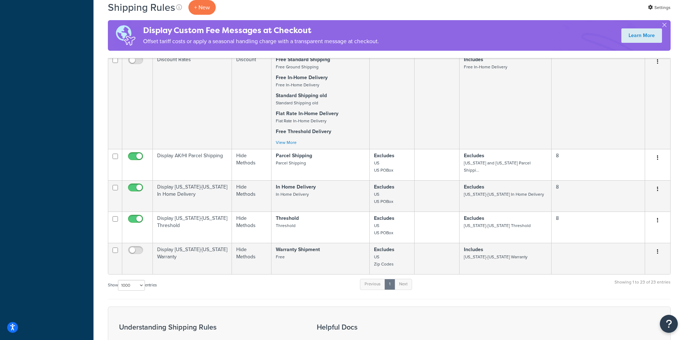
scroll to position [969, 0]
